Goal: Book appointment/travel/reservation

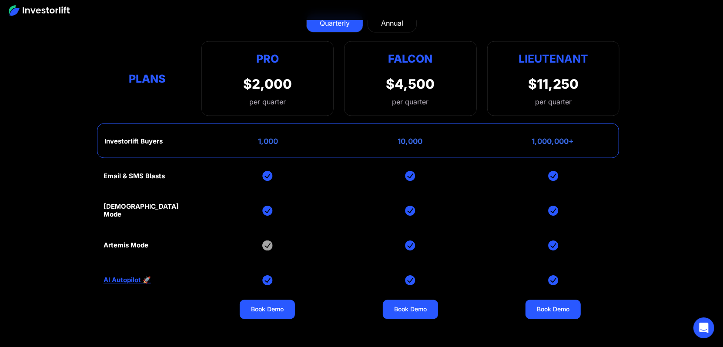
scroll to position [3708, 0]
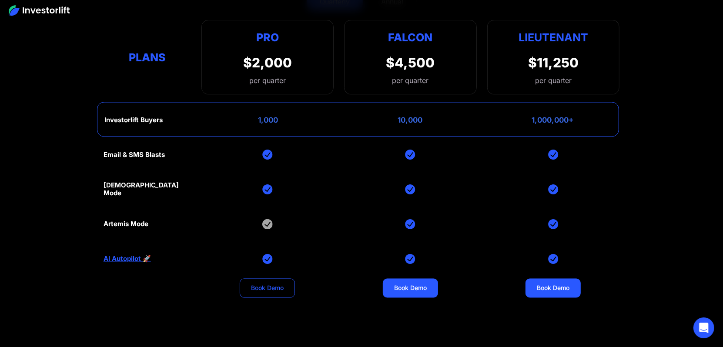
click at [260, 287] on link "Book Demo" at bounding box center [267, 288] width 55 height 19
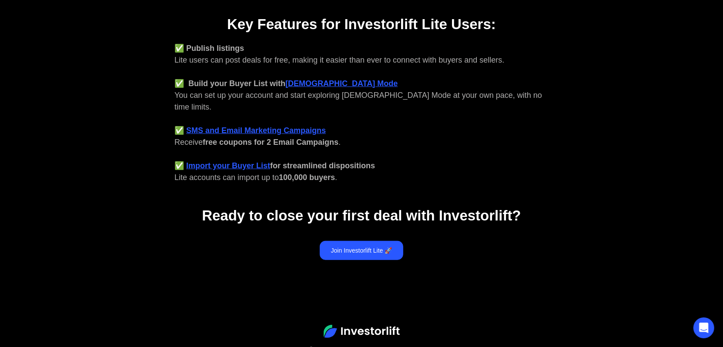
scroll to position [375, 0]
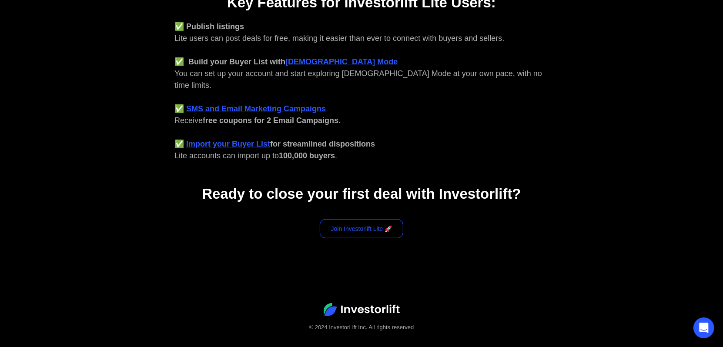
click at [361, 219] on link "Join Investorlift Lite 🚀" at bounding box center [362, 228] width 84 height 19
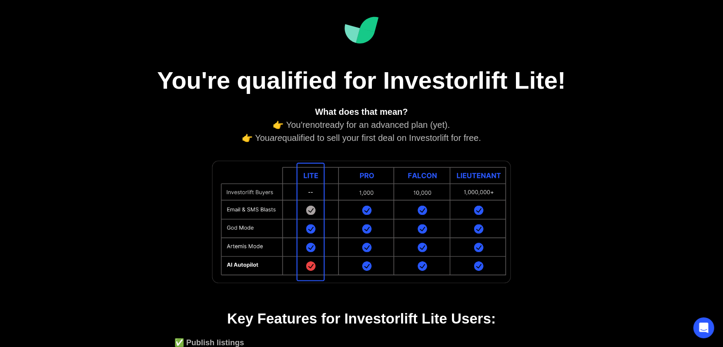
scroll to position [0, 0]
